Goal: Task Accomplishment & Management: Manage account settings

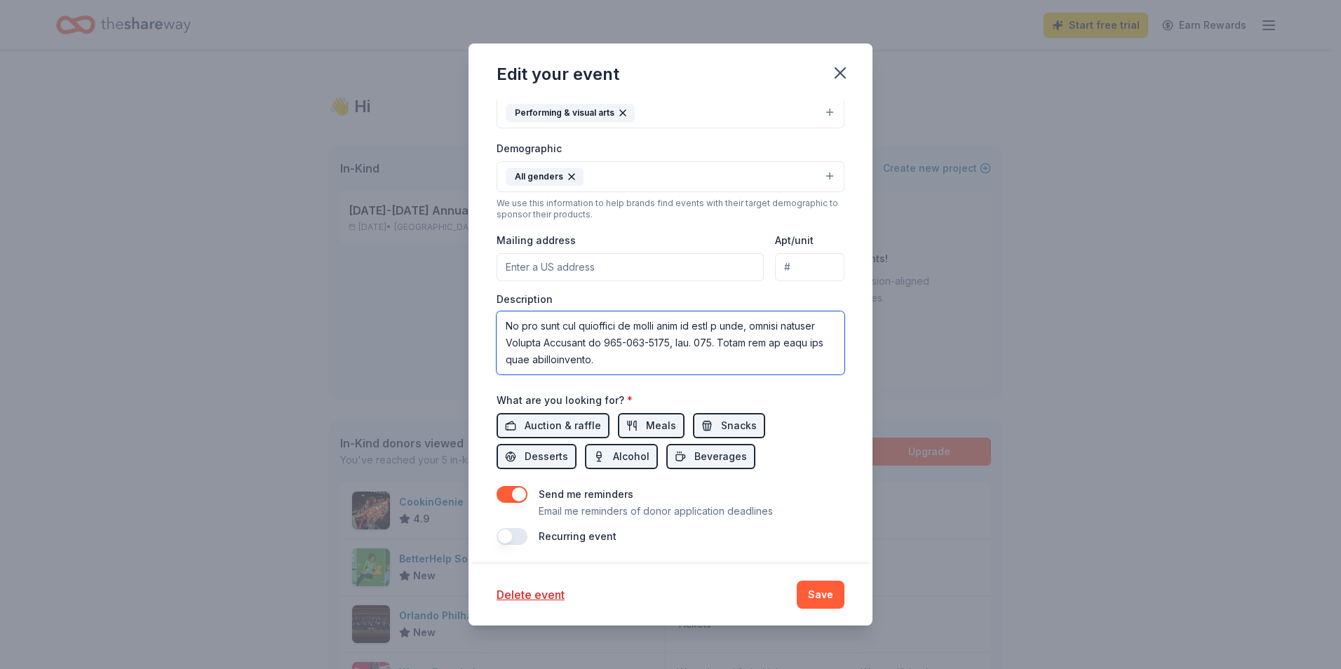
scroll to position [296, 0]
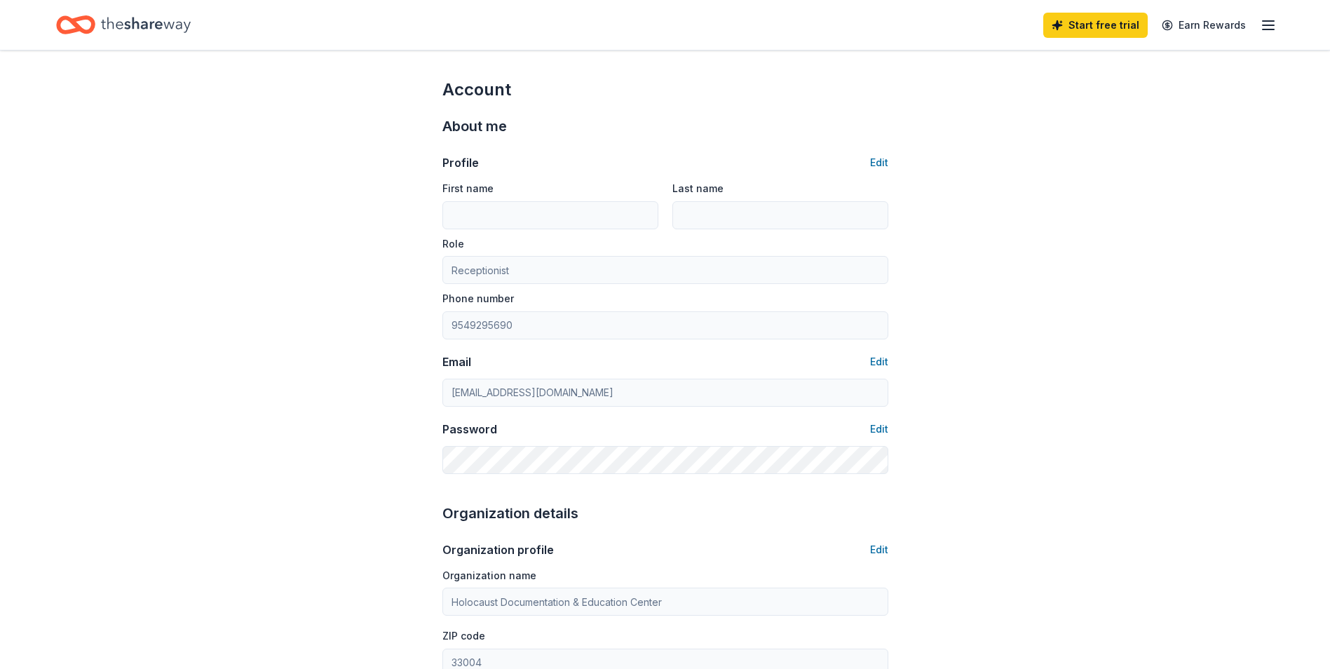
click at [87, 26] on icon "Home" at bounding box center [75, 24] width 39 height 33
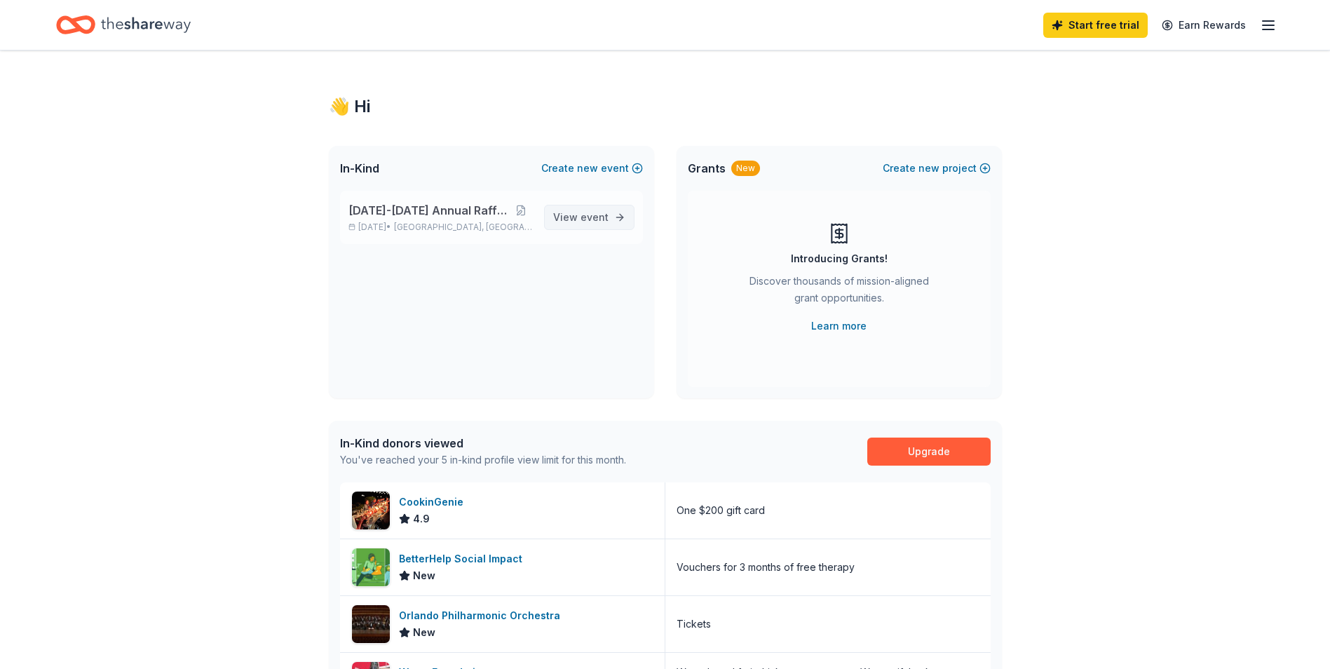
click at [595, 212] on span "event" at bounding box center [595, 217] width 28 height 12
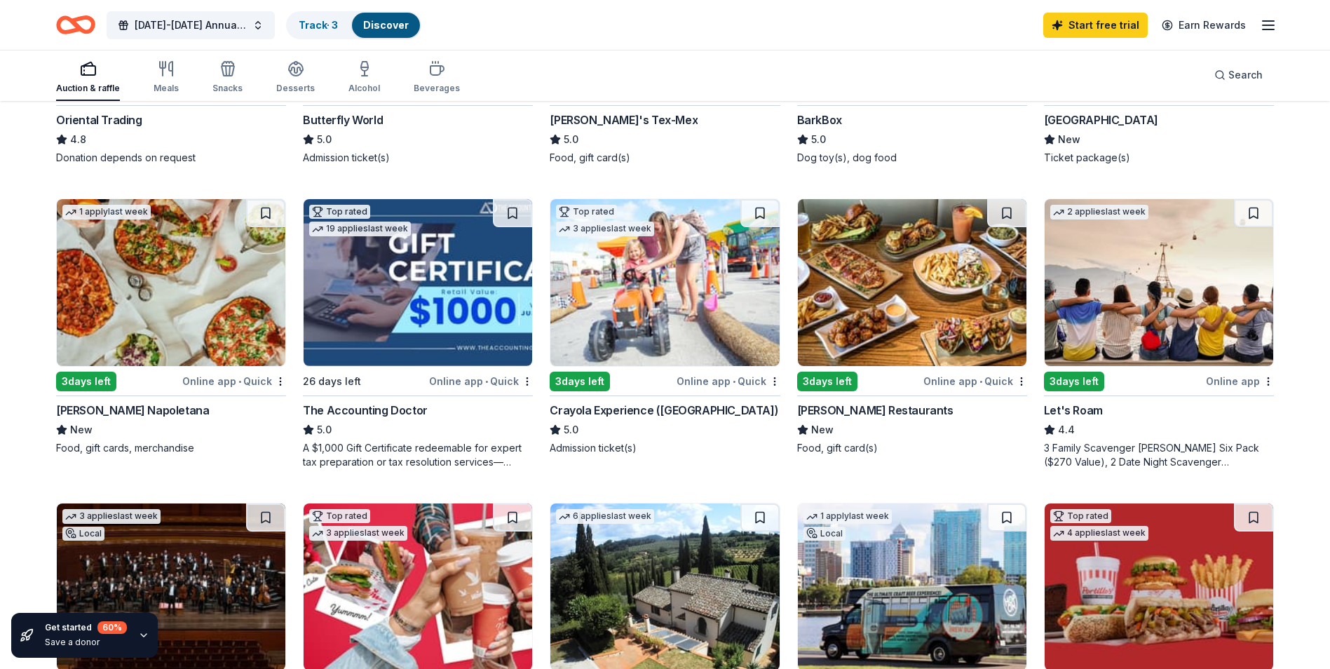
scroll to position [654, 0]
click at [879, 317] on img at bounding box center [912, 283] width 229 height 167
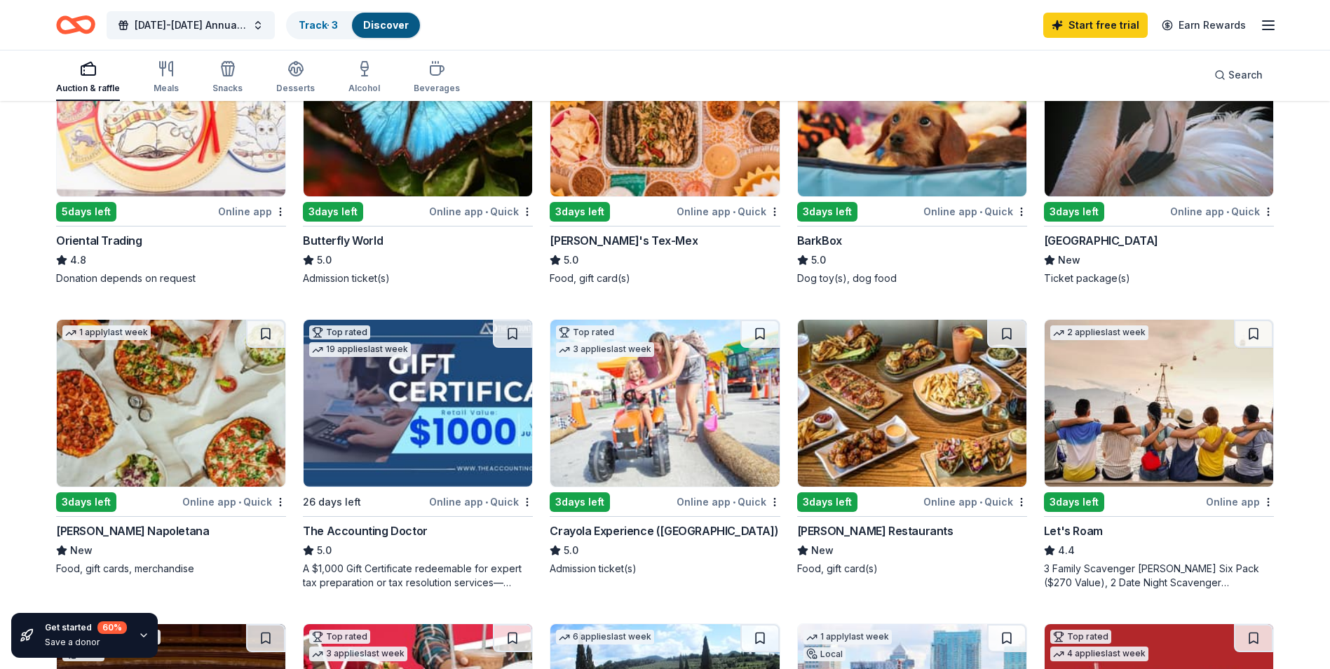
scroll to position [561, 0]
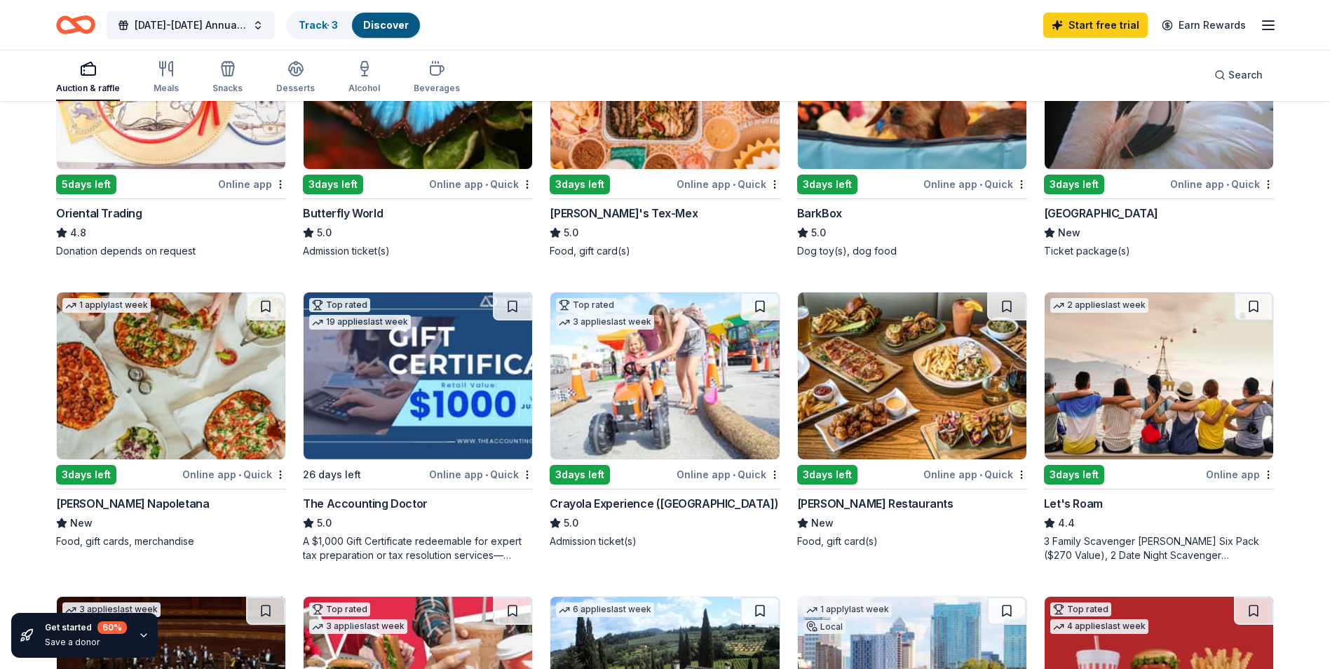
click at [412, 426] on img at bounding box center [418, 375] width 229 height 167
click at [337, 19] on link "Track · 3" at bounding box center [318, 25] width 39 height 12
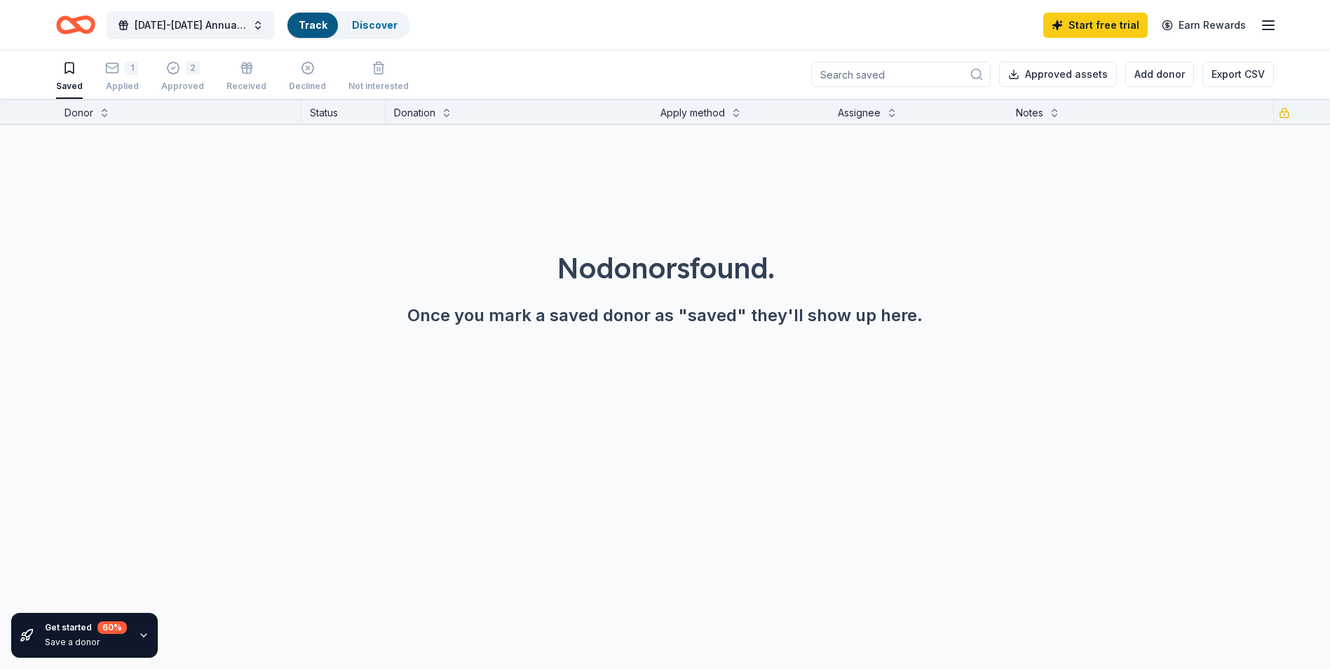
scroll to position [1, 0]
click at [119, 76] on div "1 Applied" at bounding box center [122, 76] width 34 height 31
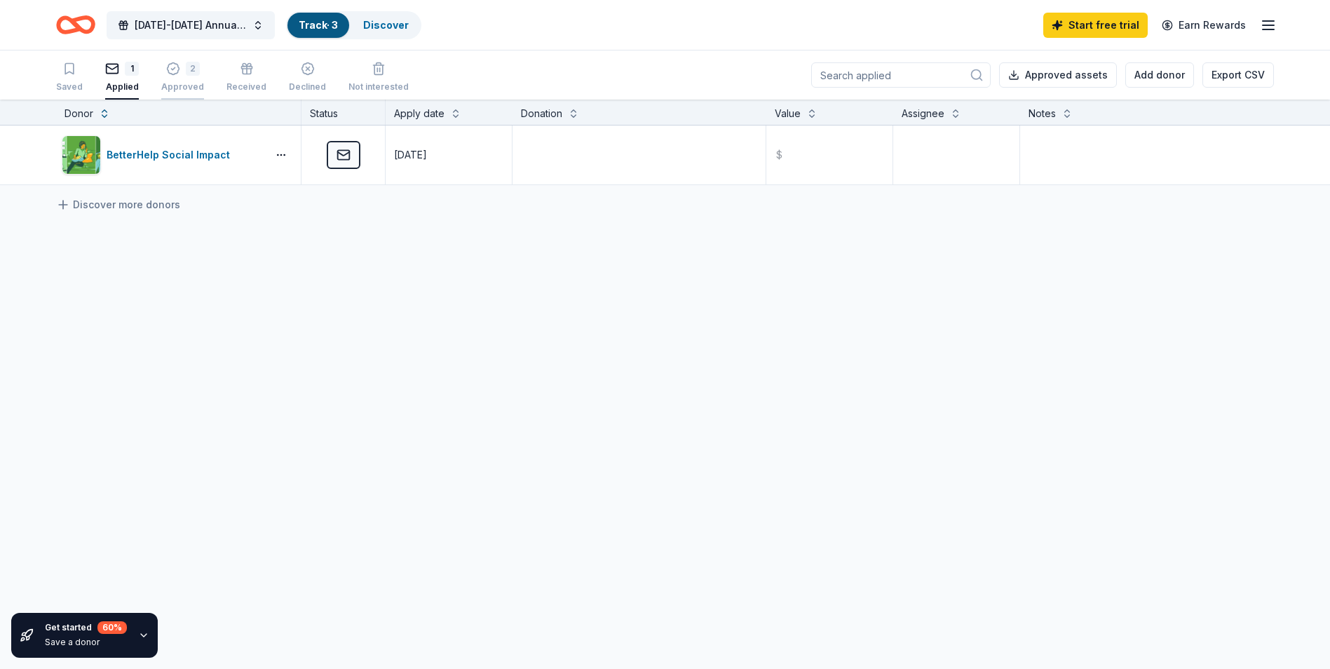
click at [194, 74] on div "2" at bounding box center [193, 69] width 14 height 14
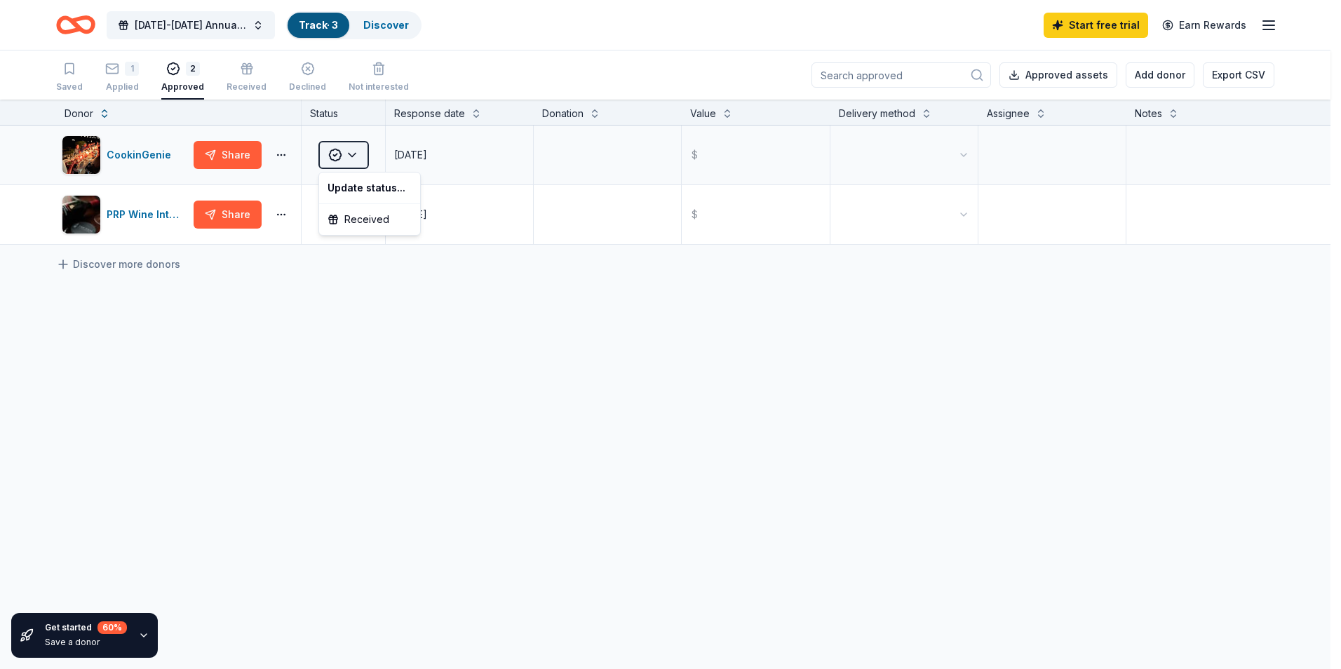
click at [352, 151] on html "2025-2026 Annual Raffle Event Track · 3 Discover Start free trial Earn Rewards …" at bounding box center [670, 334] width 1341 height 669
click at [459, 353] on html "2025-2026 Annual Raffle Event Track · 3 Discover Start free trial Earn Rewards …" at bounding box center [670, 334] width 1341 height 669
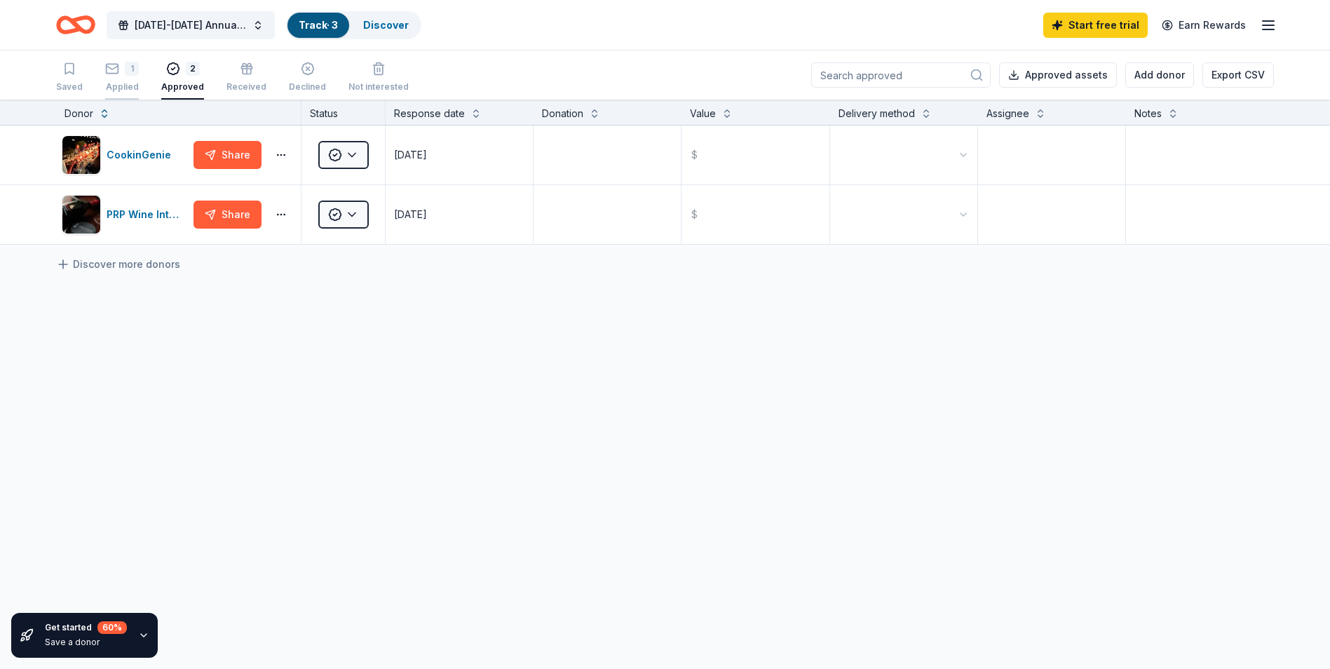
click at [125, 78] on div "1 Applied" at bounding box center [122, 77] width 34 height 31
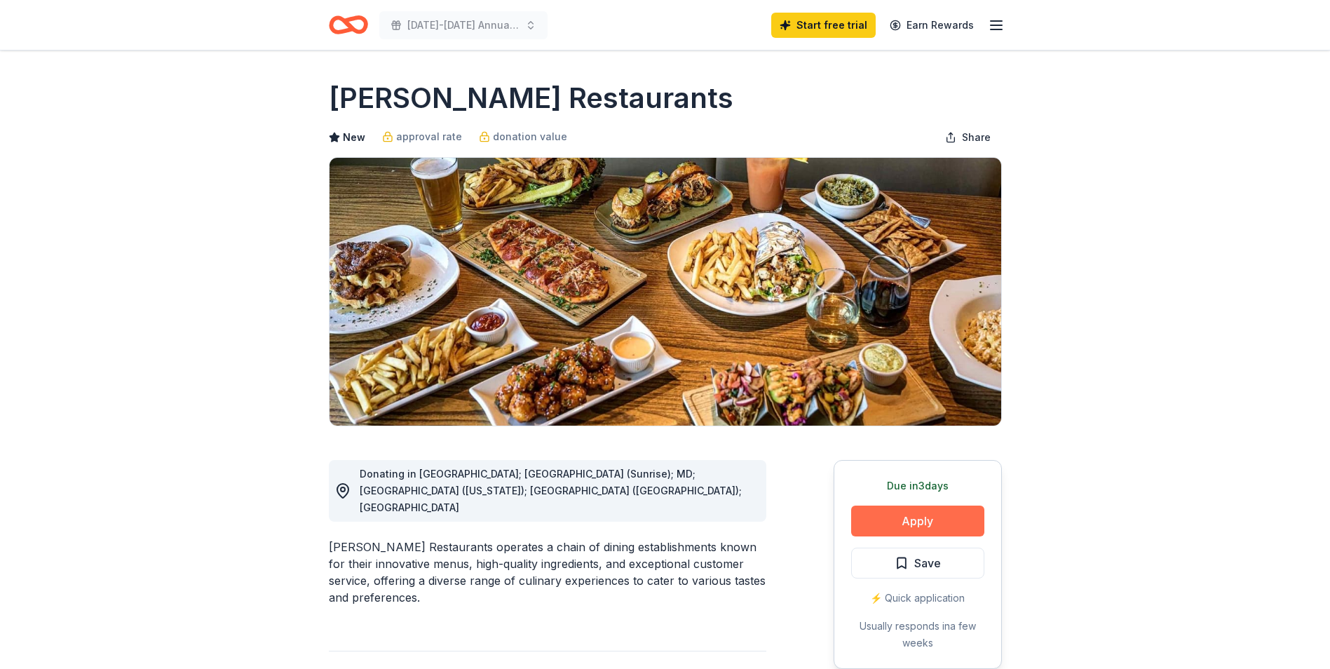
click at [876, 523] on button "Apply" at bounding box center [917, 521] width 133 height 31
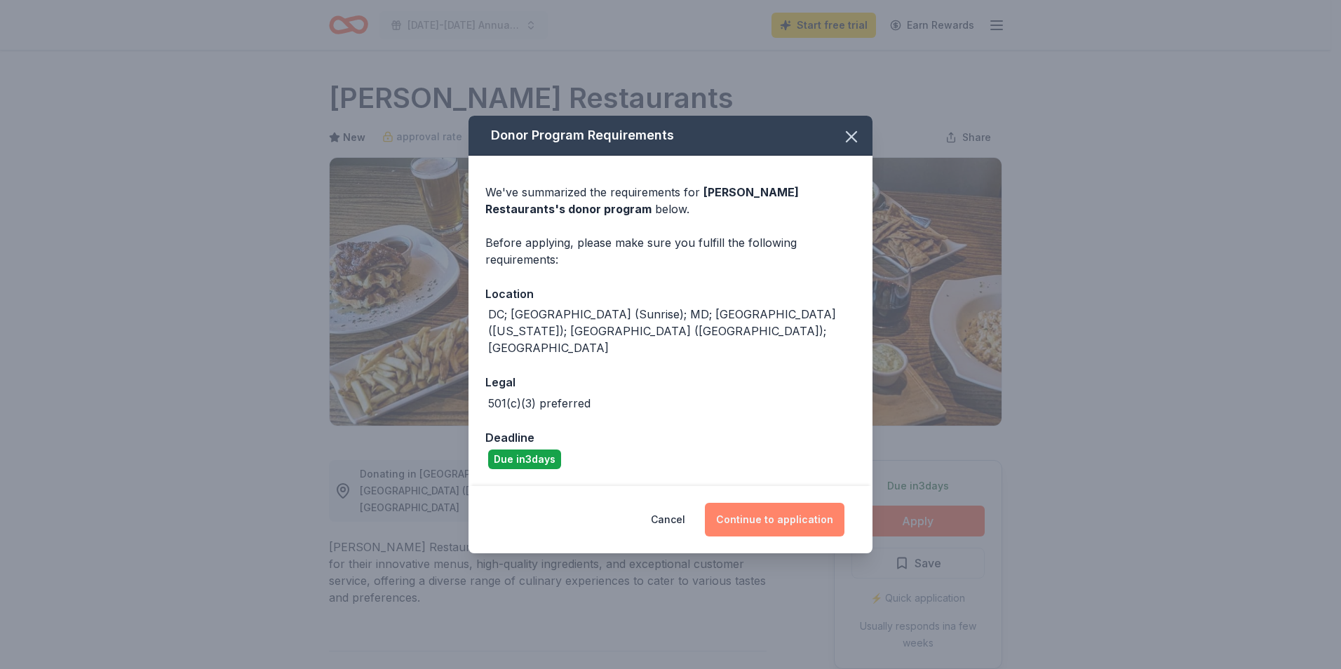
click at [773, 503] on button "Continue to application" at bounding box center [775, 520] width 140 height 34
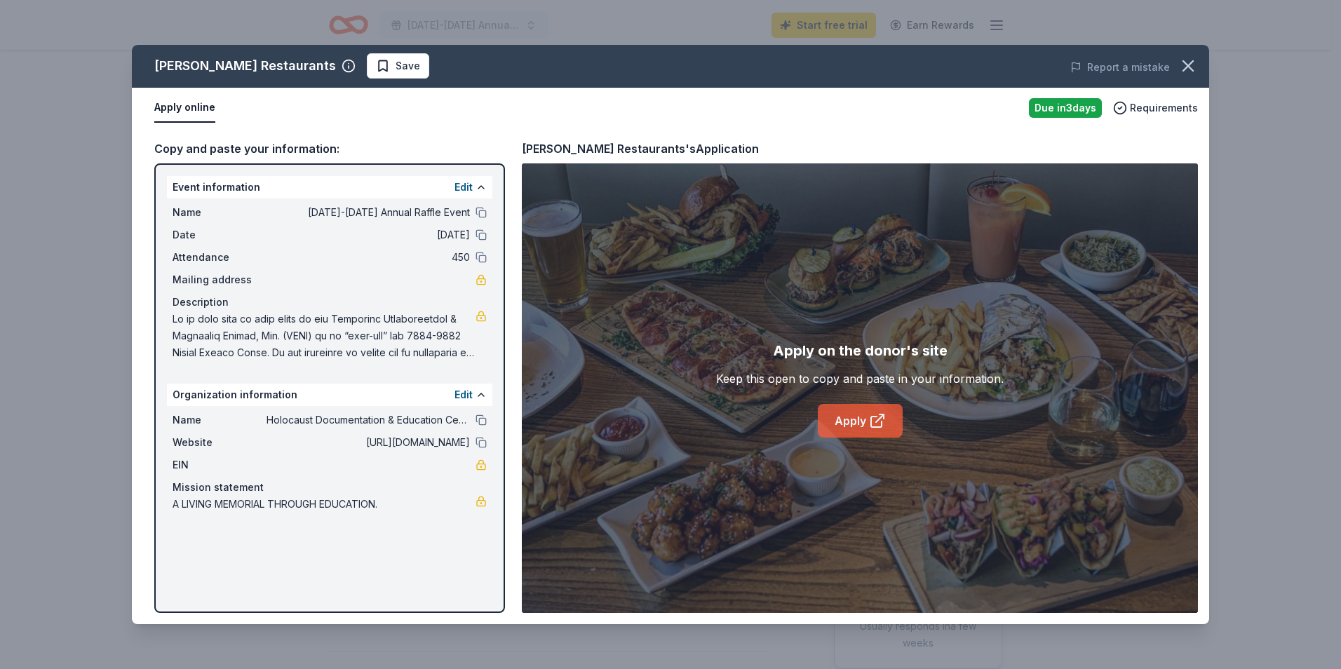
click at [839, 424] on link "Apply" at bounding box center [860, 421] width 85 height 34
click at [1186, 67] on icon "button" at bounding box center [1188, 66] width 20 height 20
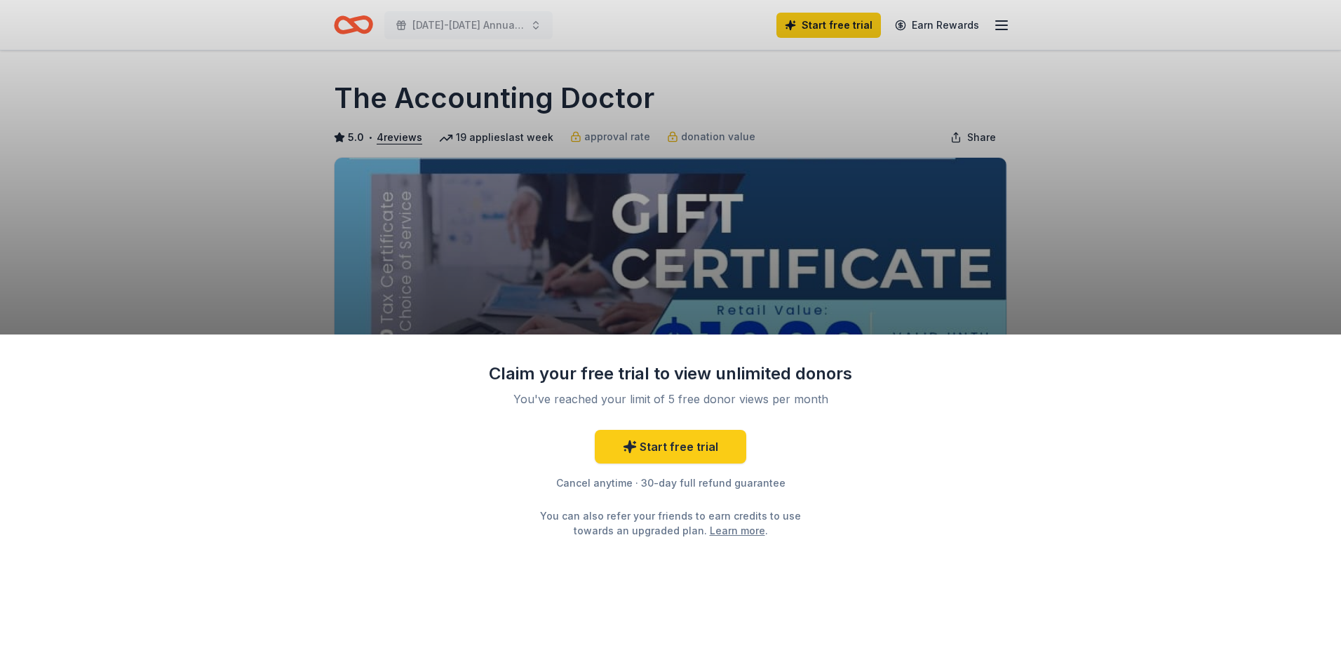
click at [787, 288] on div "Claim your free trial to view unlimited donors You've reached your limit of 5 f…" at bounding box center [670, 334] width 1341 height 669
